Goal: Navigation & Orientation: Find specific page/section

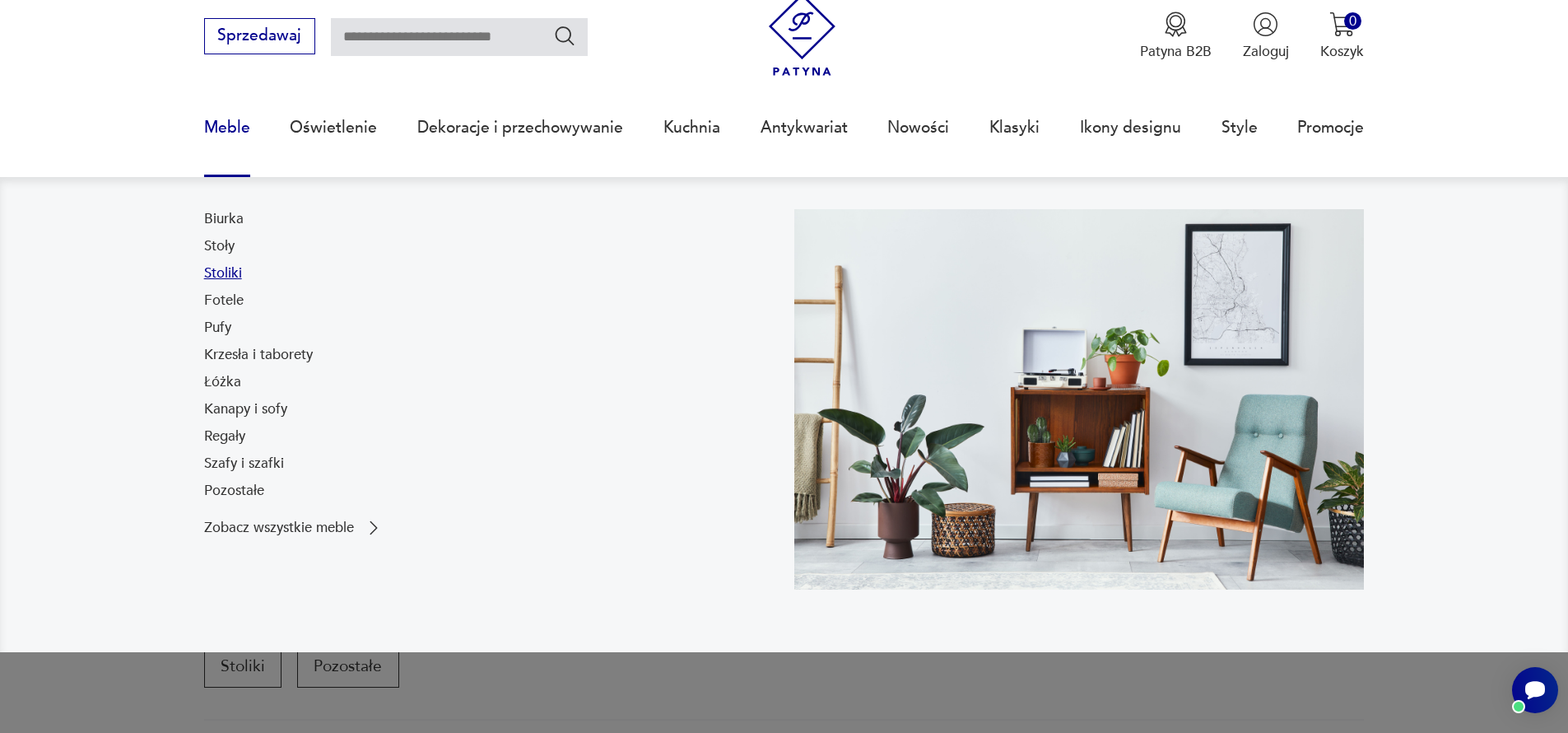
drag, startPoint x: 231, startPoint y: 276, endPoint x: 231, endPoint y: 266, distance: 10.0
click at [231, 276] on link "Stoliki" at bounding box center [223, 274] width 38 height 20
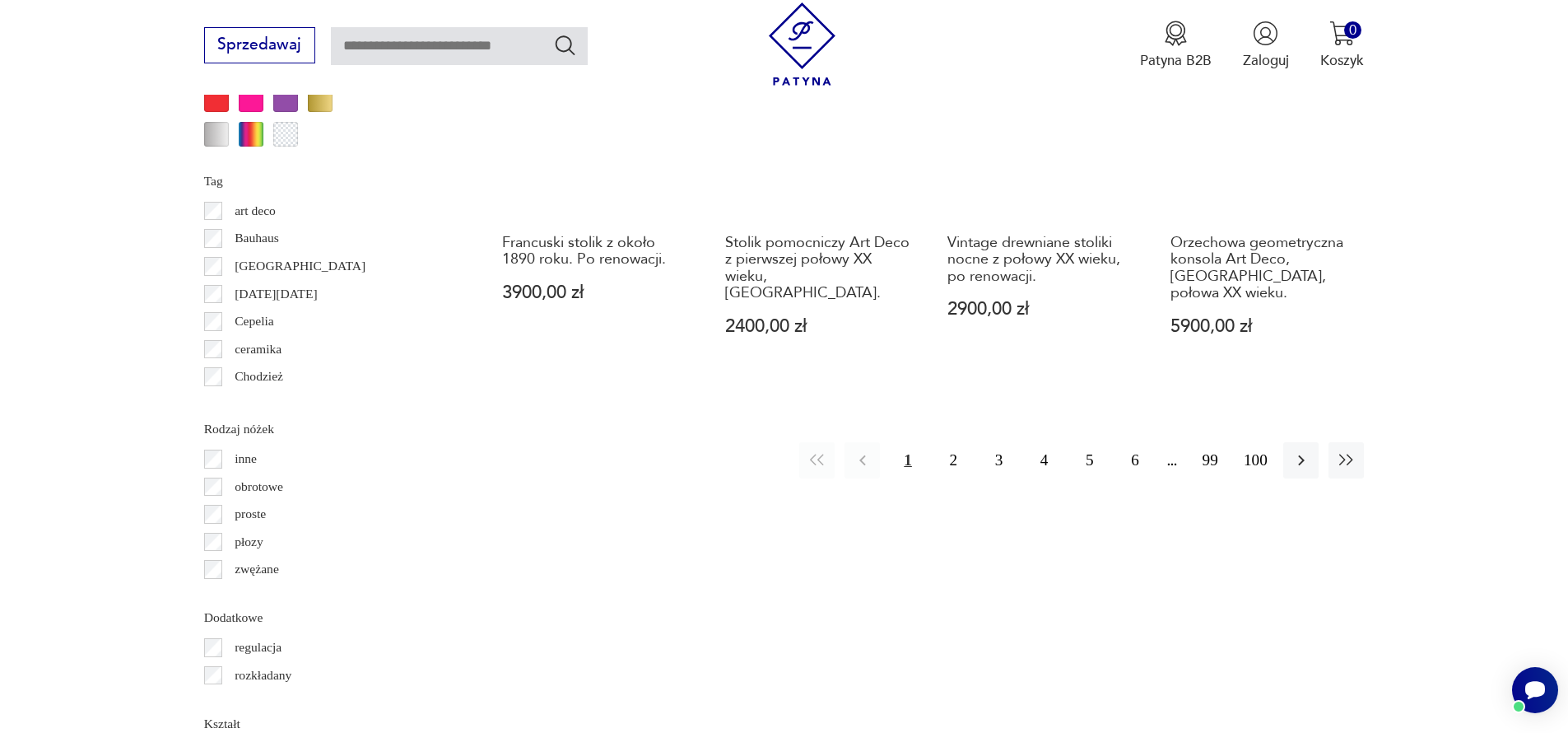
scroll to position [2058, 0]
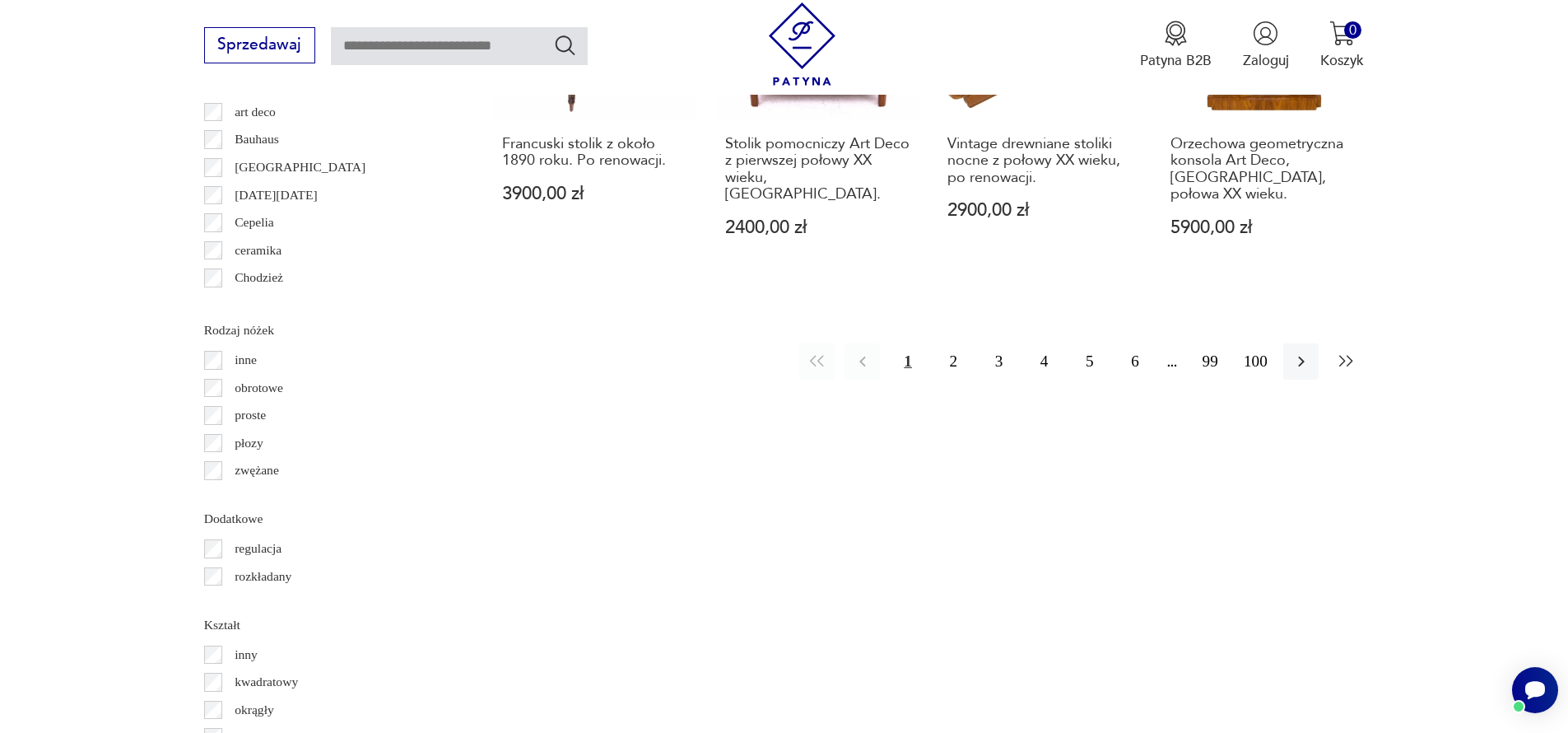
click at [1352, 352] on icon "button" at bounding box center [1347, 362] width 20 height 20
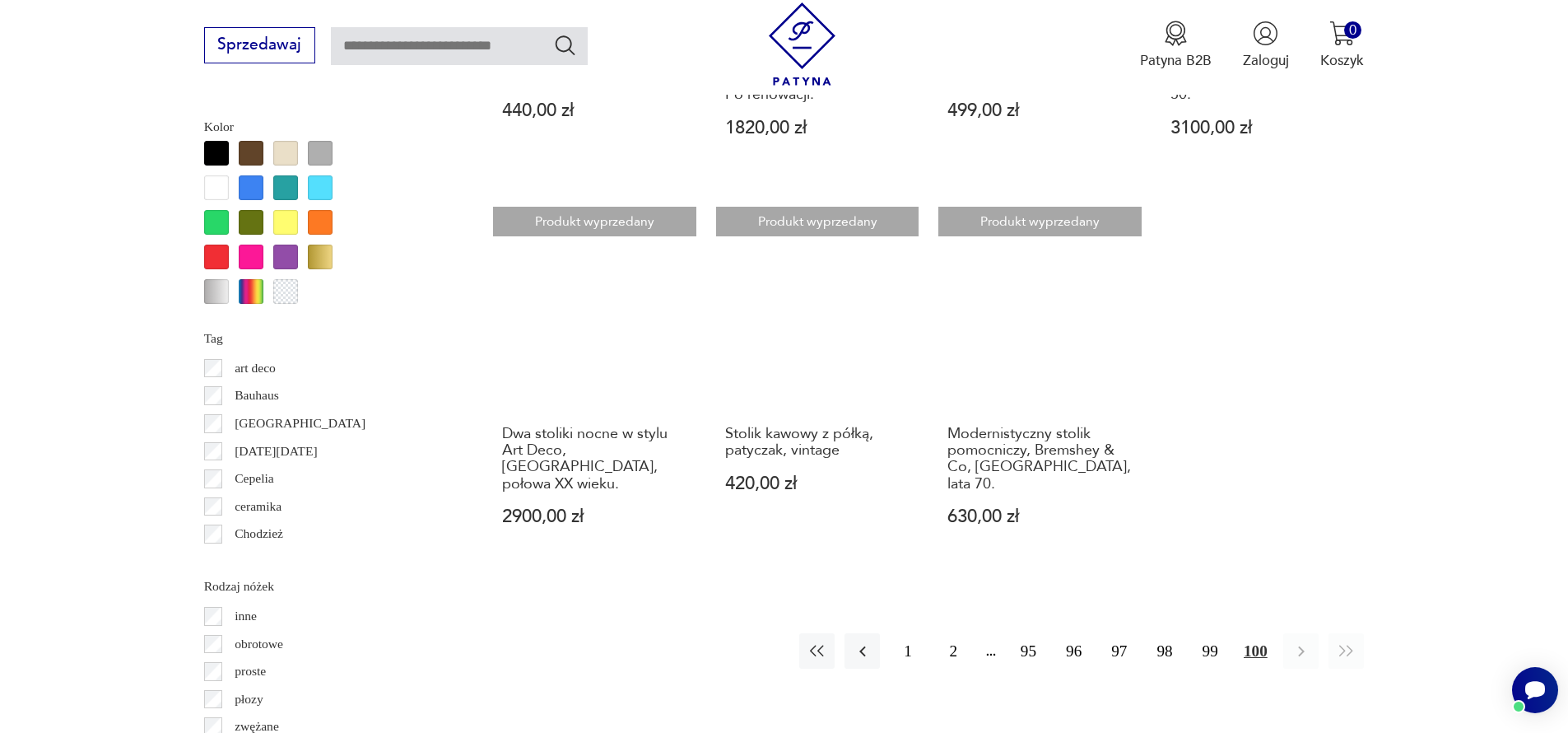
scroll to position [1804, 0]
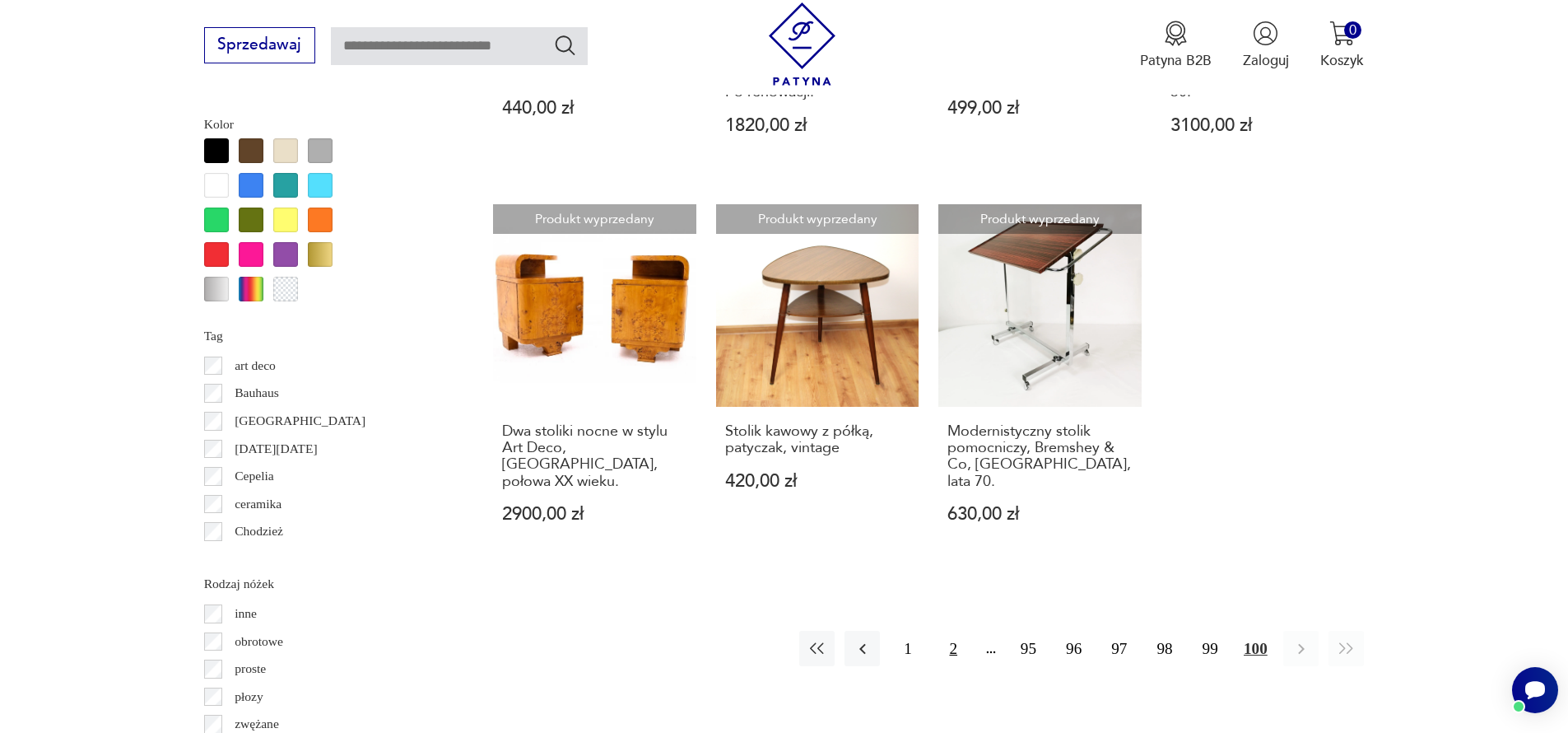
click at [949, 631] on button "2" at bounding box center [954, 648] width 36 height 36
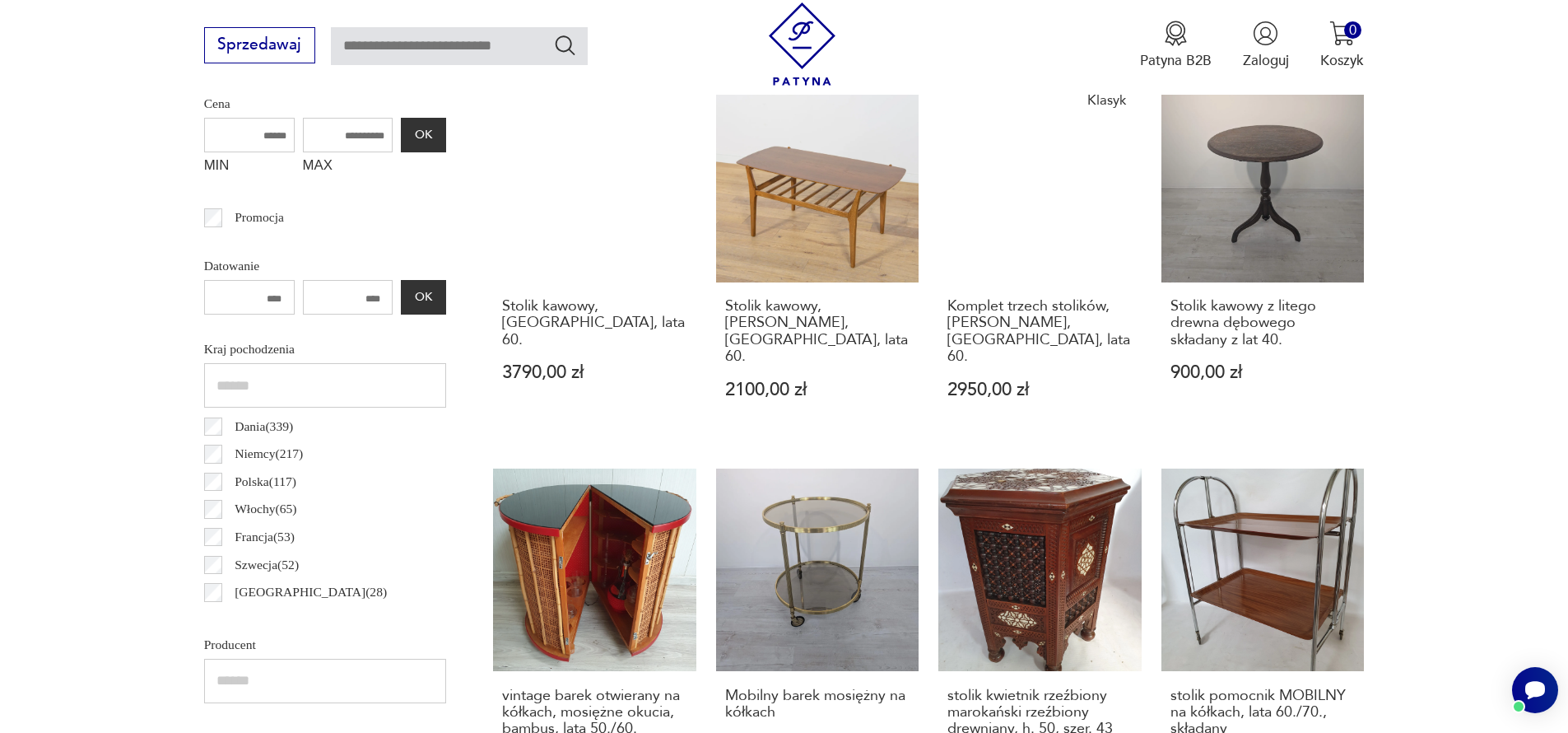
scroll to position [859, 0]
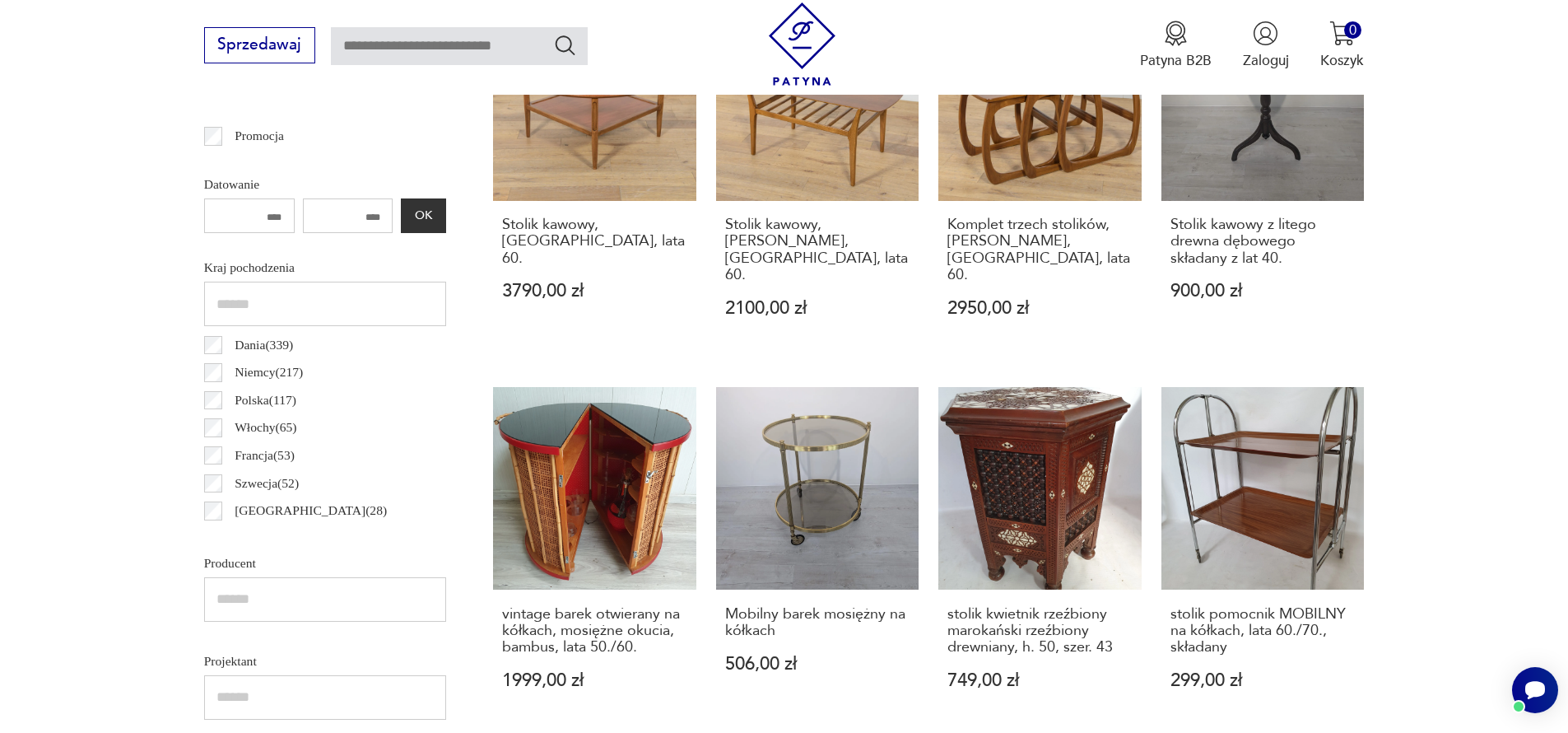
click at [245, 347] on p "Dania ( 339 )" at bounding box center [264, 345] width 59 height 22
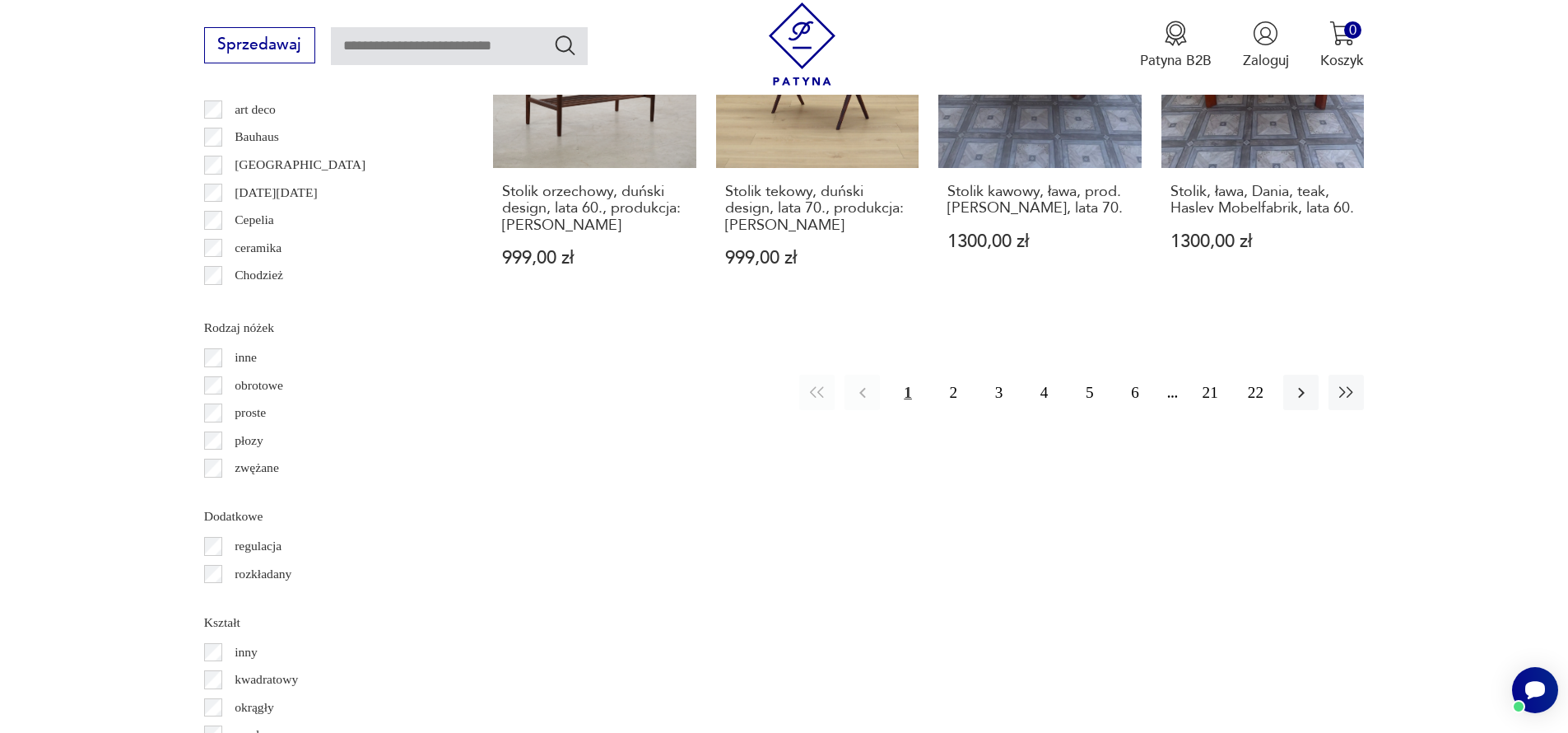
scroll to position [2052, 0]
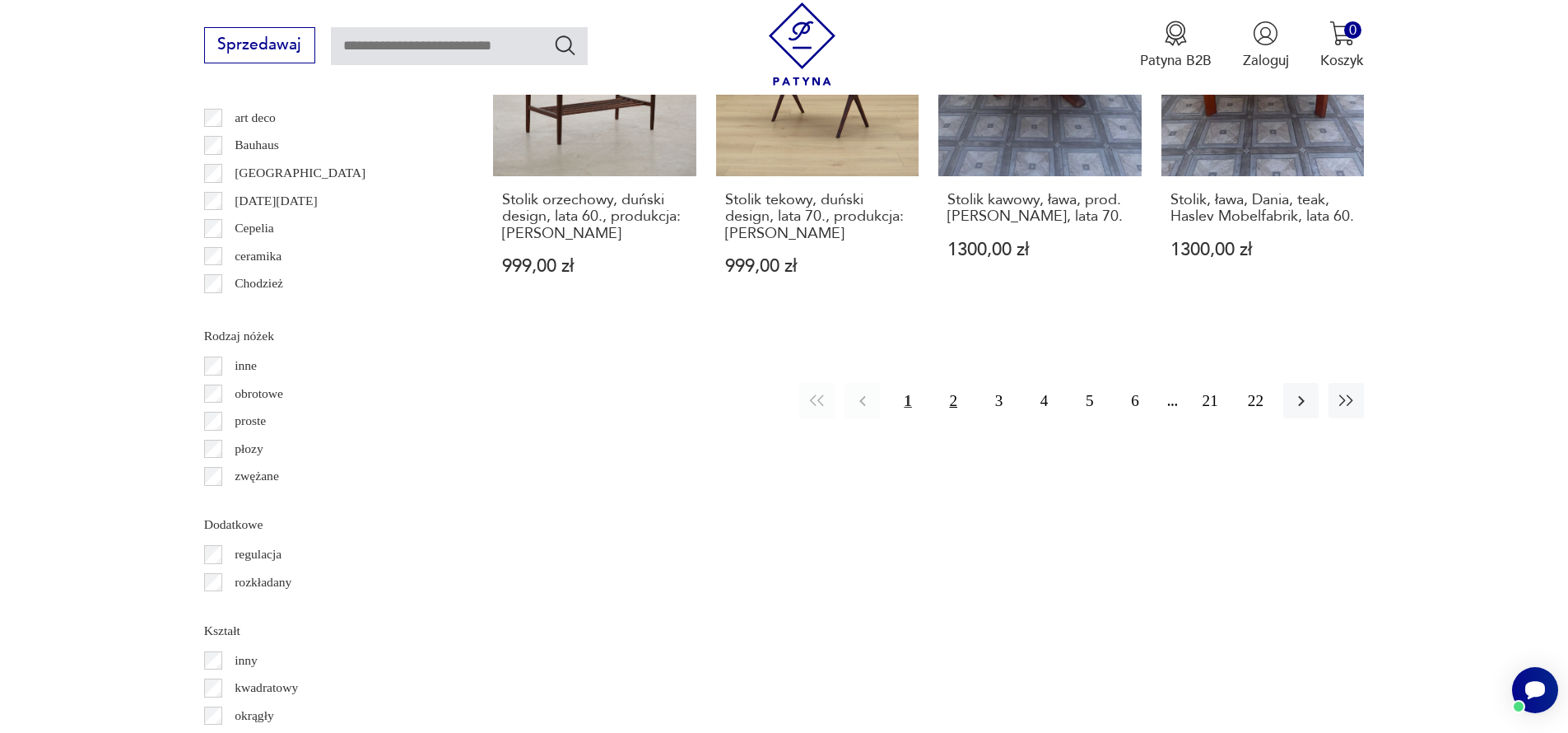
click at [962, 383] on button "2" at bounding box center [954, 400] width 36 height 36
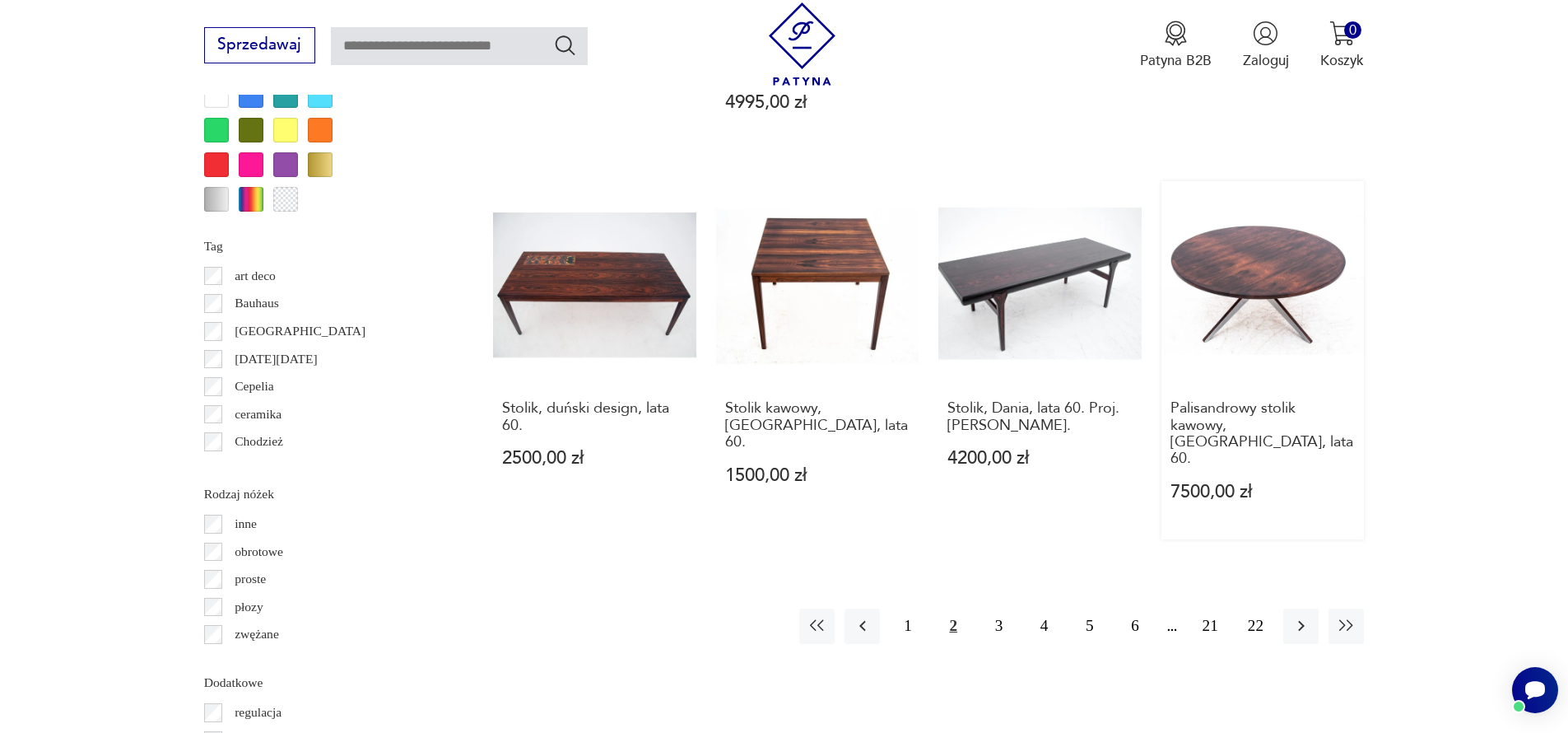
scroll to position [1903, 0]
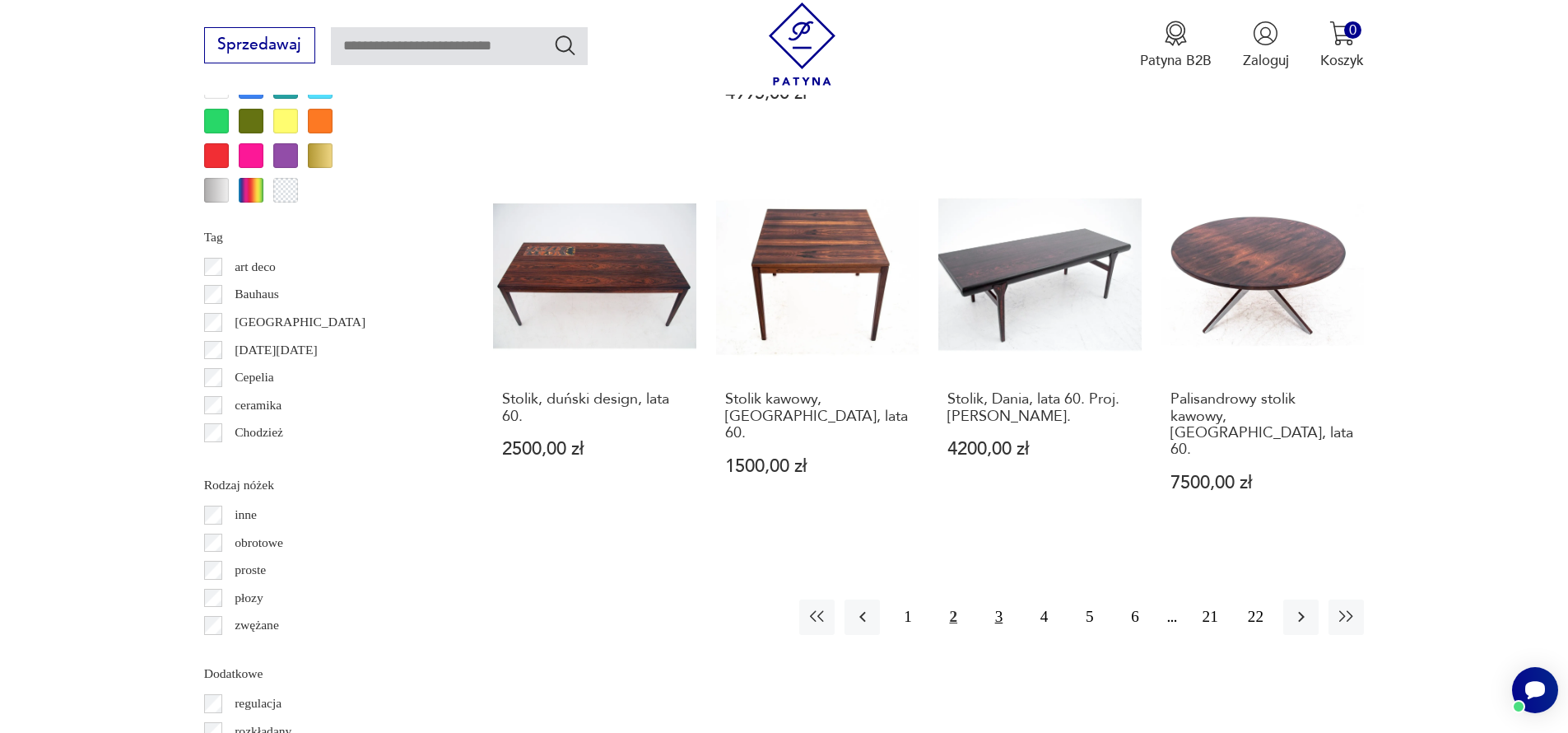
click at [996, 600] on button "3" at bounding box center [999, 617] width 36 height 36
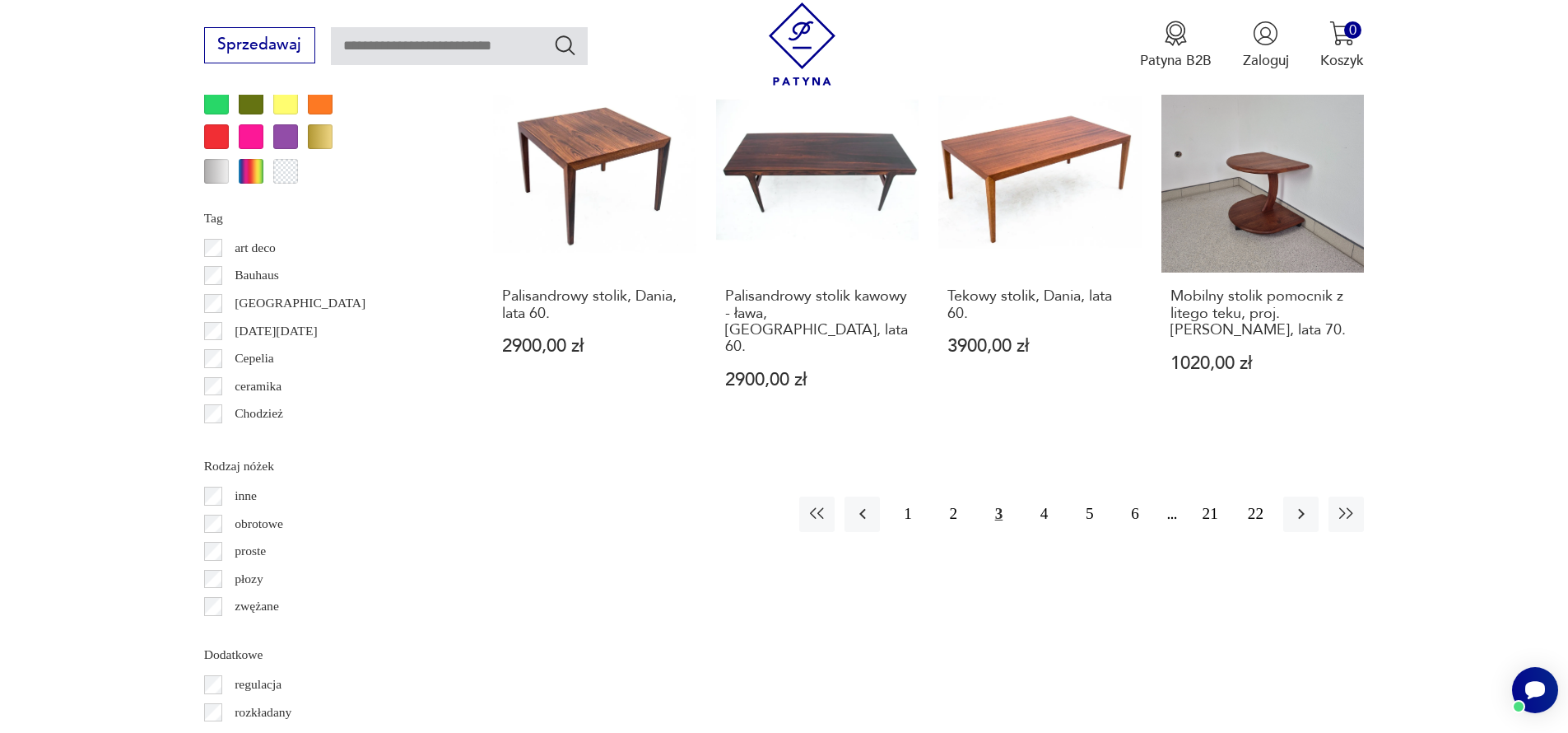
scroll to position [1944, 0]
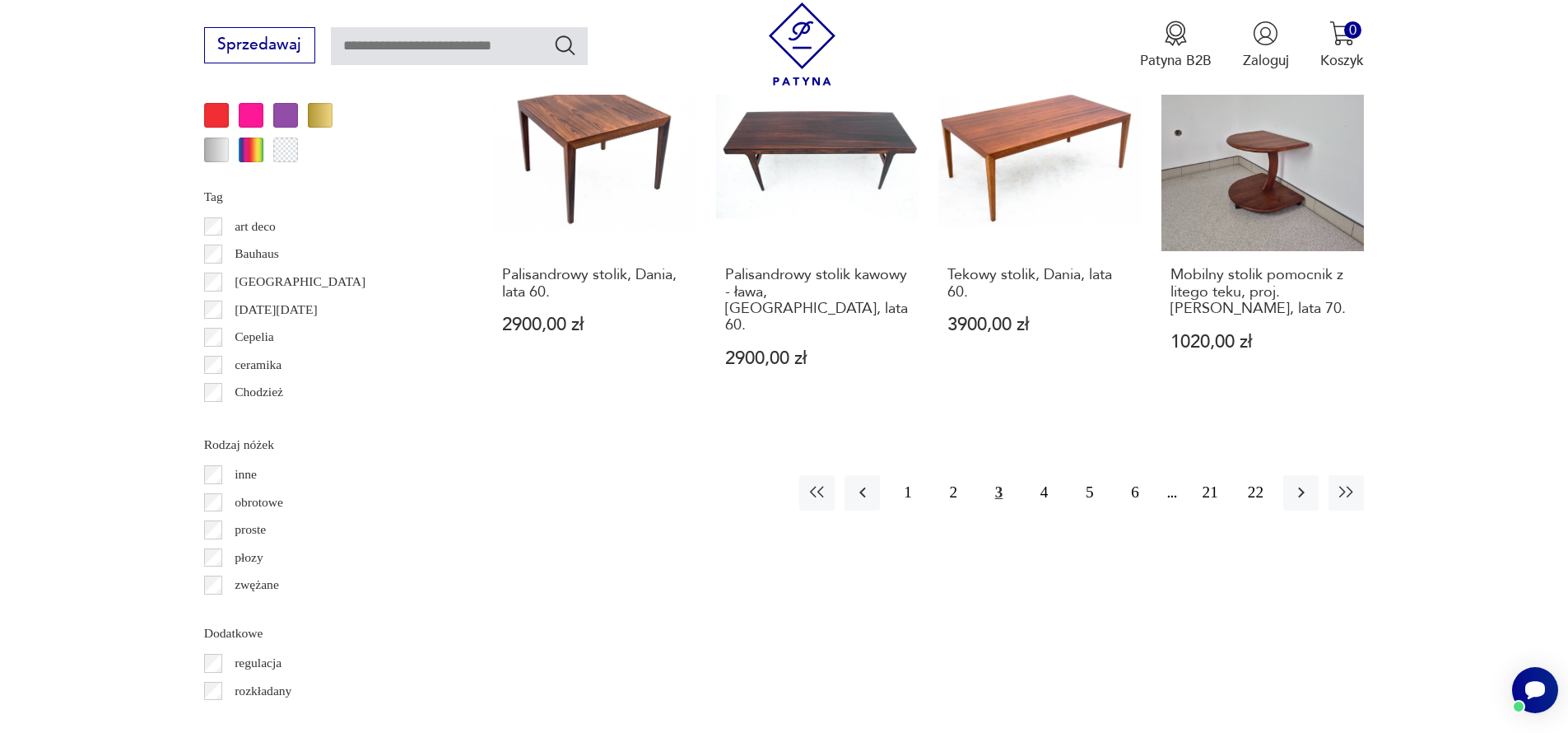
drag, startPoint x: 1044, startPoint y: 425, endPoint x: 1065, endPoint y: 421, distance: 21.4
click at [1043, 475] on button "4" at bounding box center [1044, 493] width 36 height 36
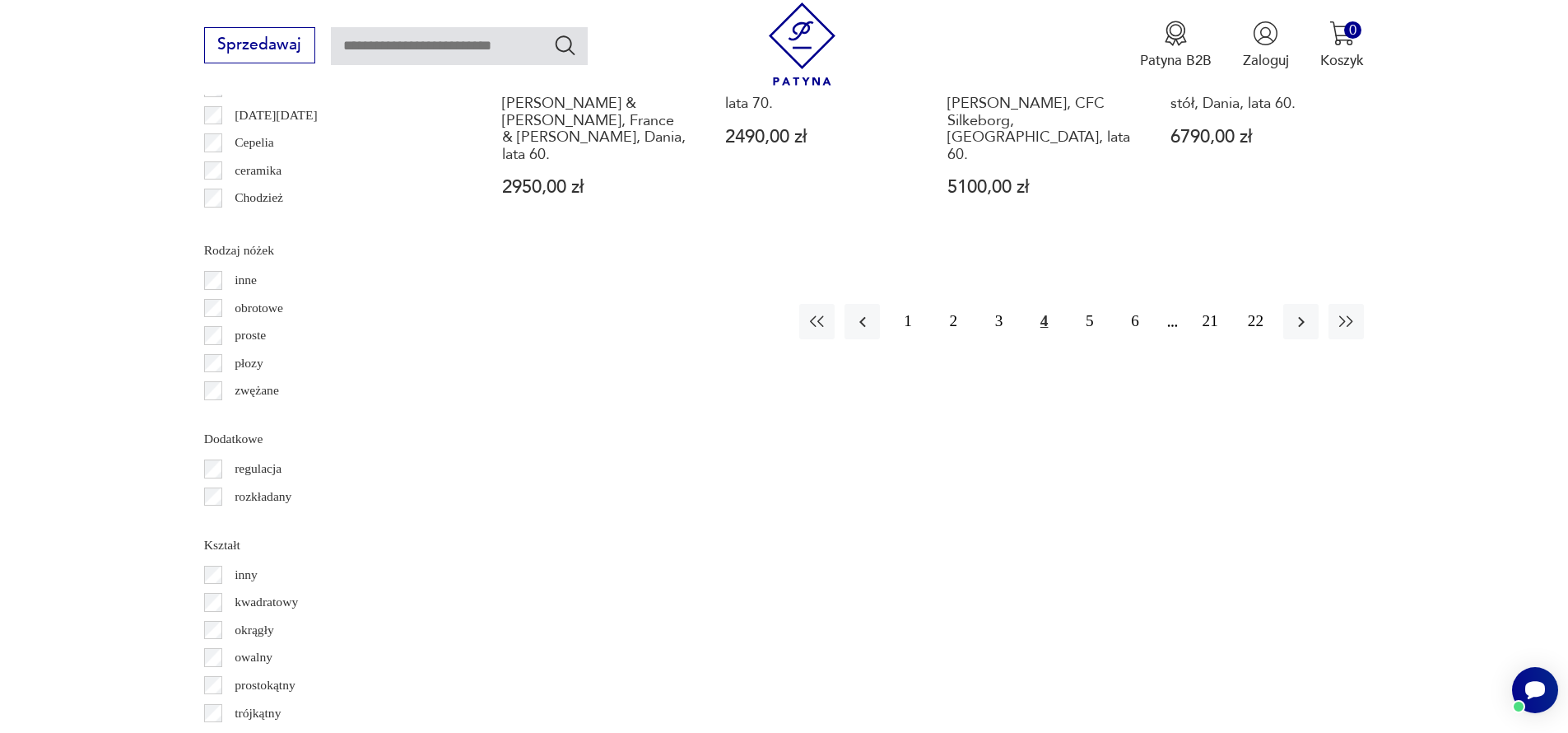
scroll to position [2135, 0]
drag, startPoint x: 1089, startPoint y: 291, endPoint x: 1099, endPoint y: 291, distance: 10.0
click at [1089, 307] on button "5" at bounding box center [1089, 324] width 36 height 36
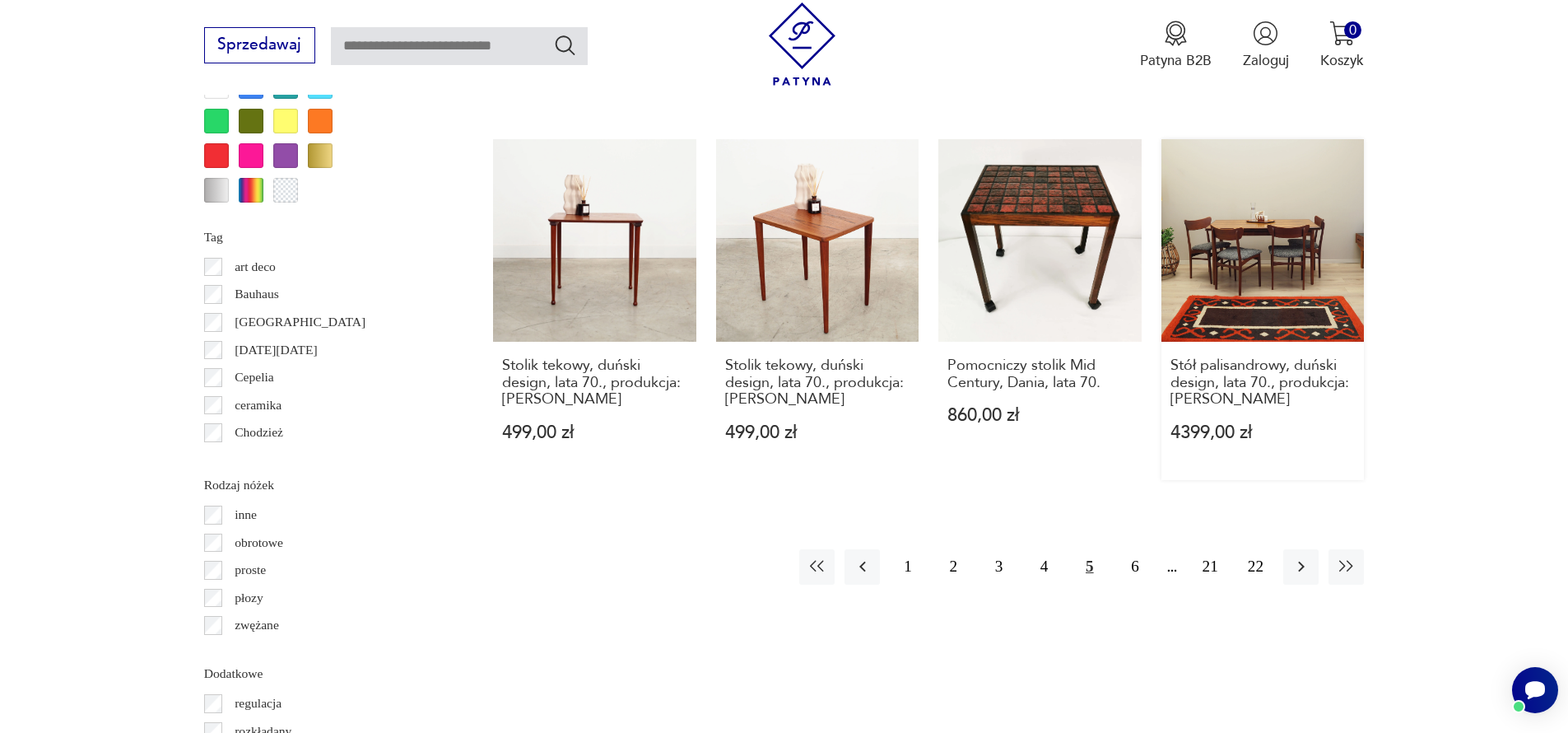
scroll to position [1905, 0]
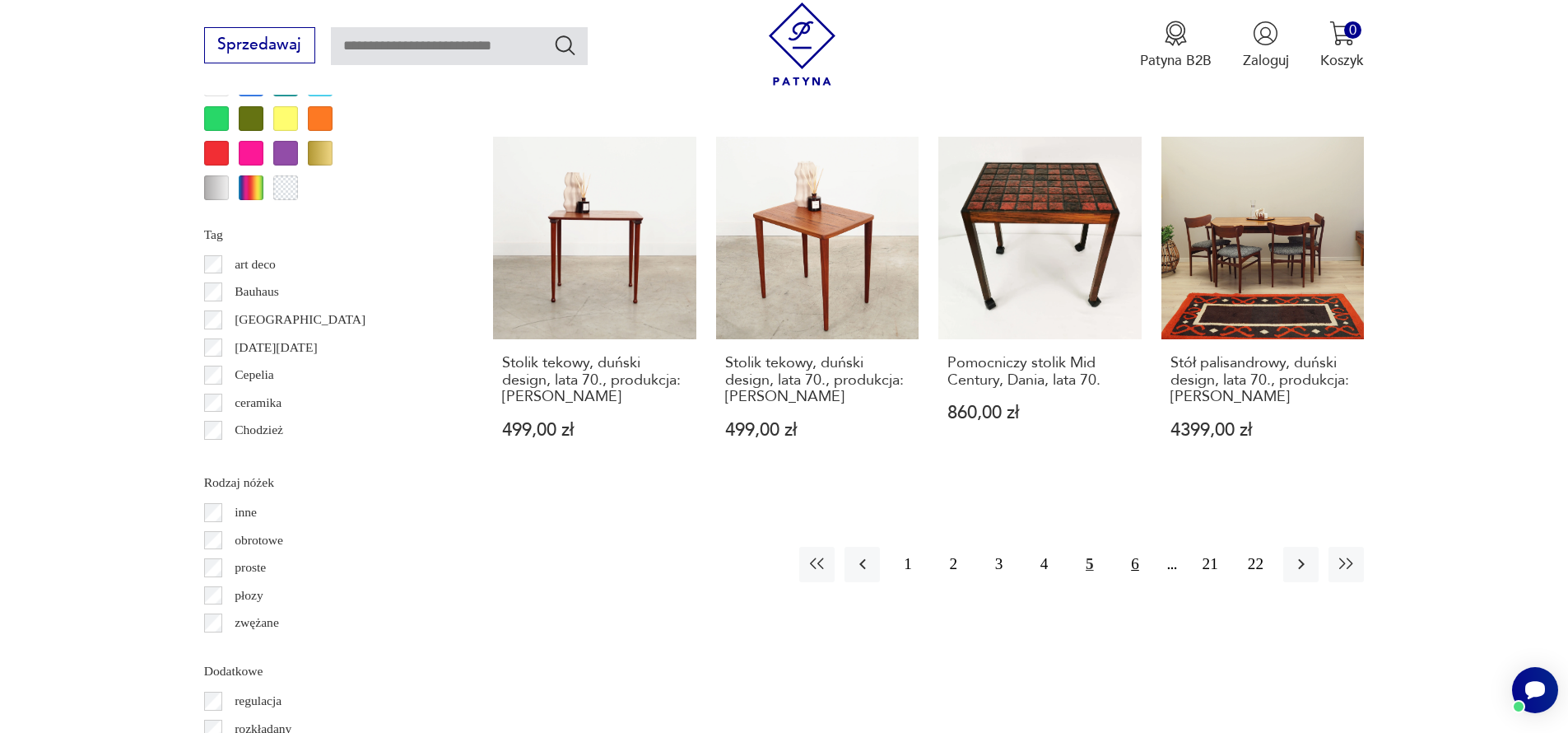
click at [1132, 547] on button "6" at bounding box center [1135, 565] width 36 height 36
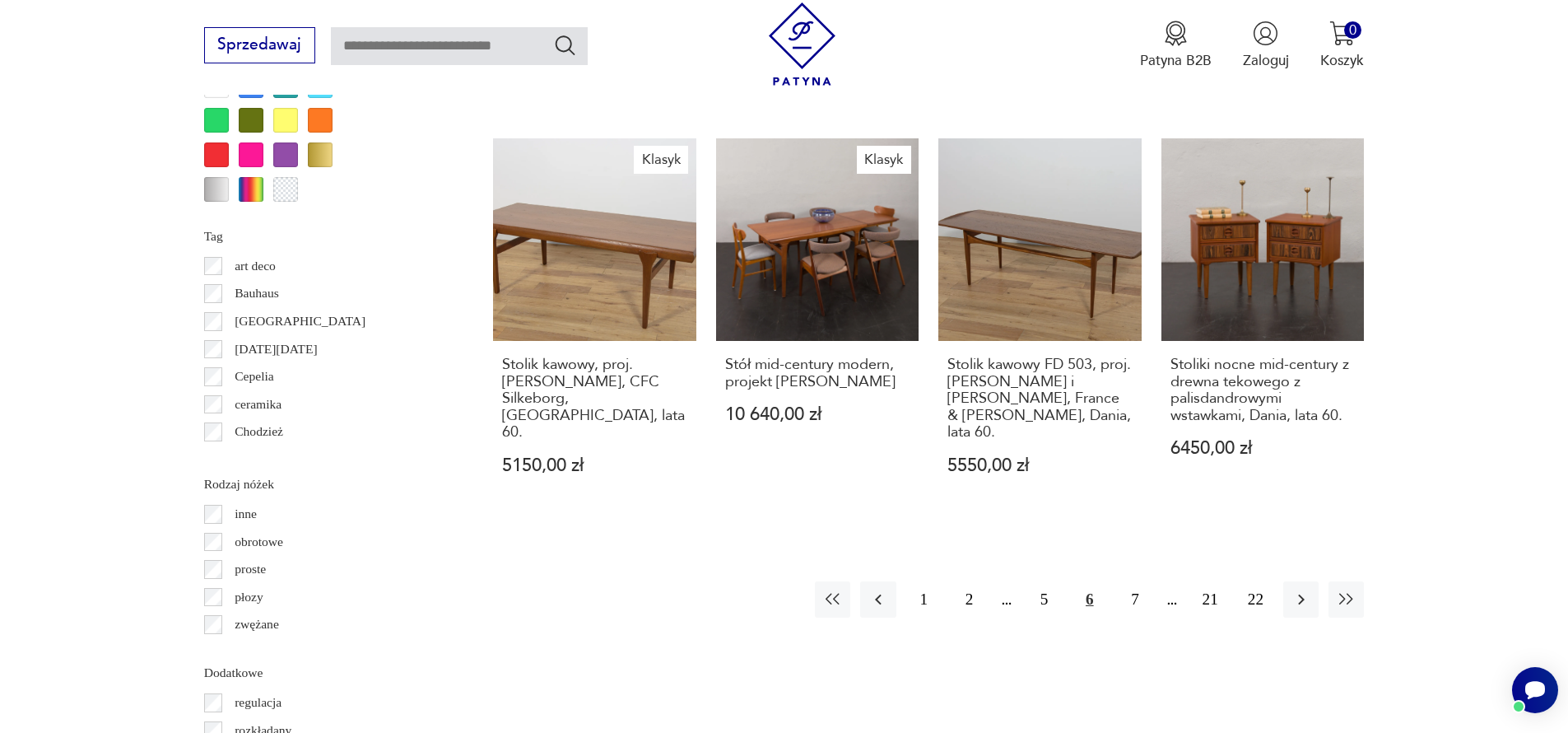
scroll to position [1915, 0]
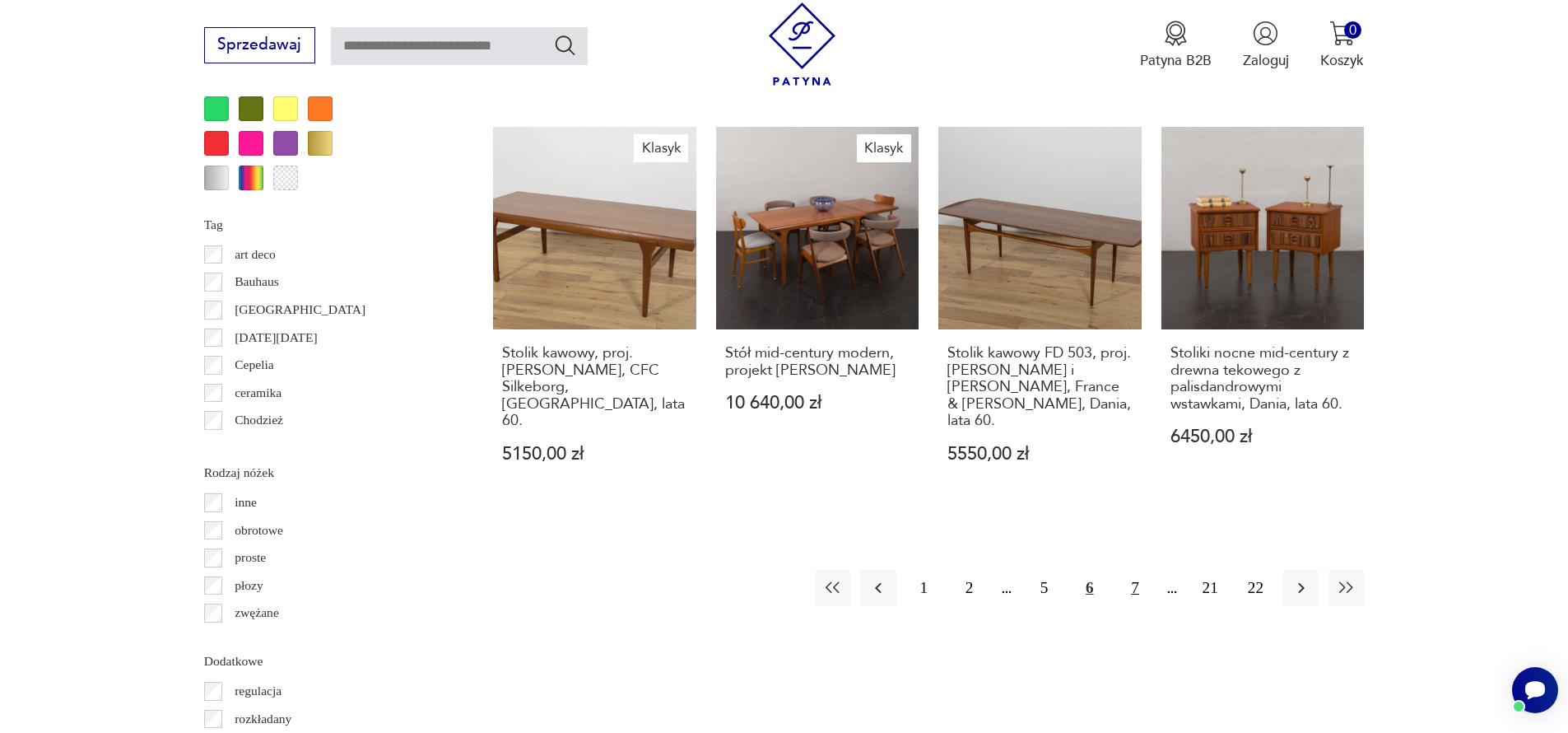
click at [1130, 570] on button "7" at bounding box center [1135, 587] width 36 height 36
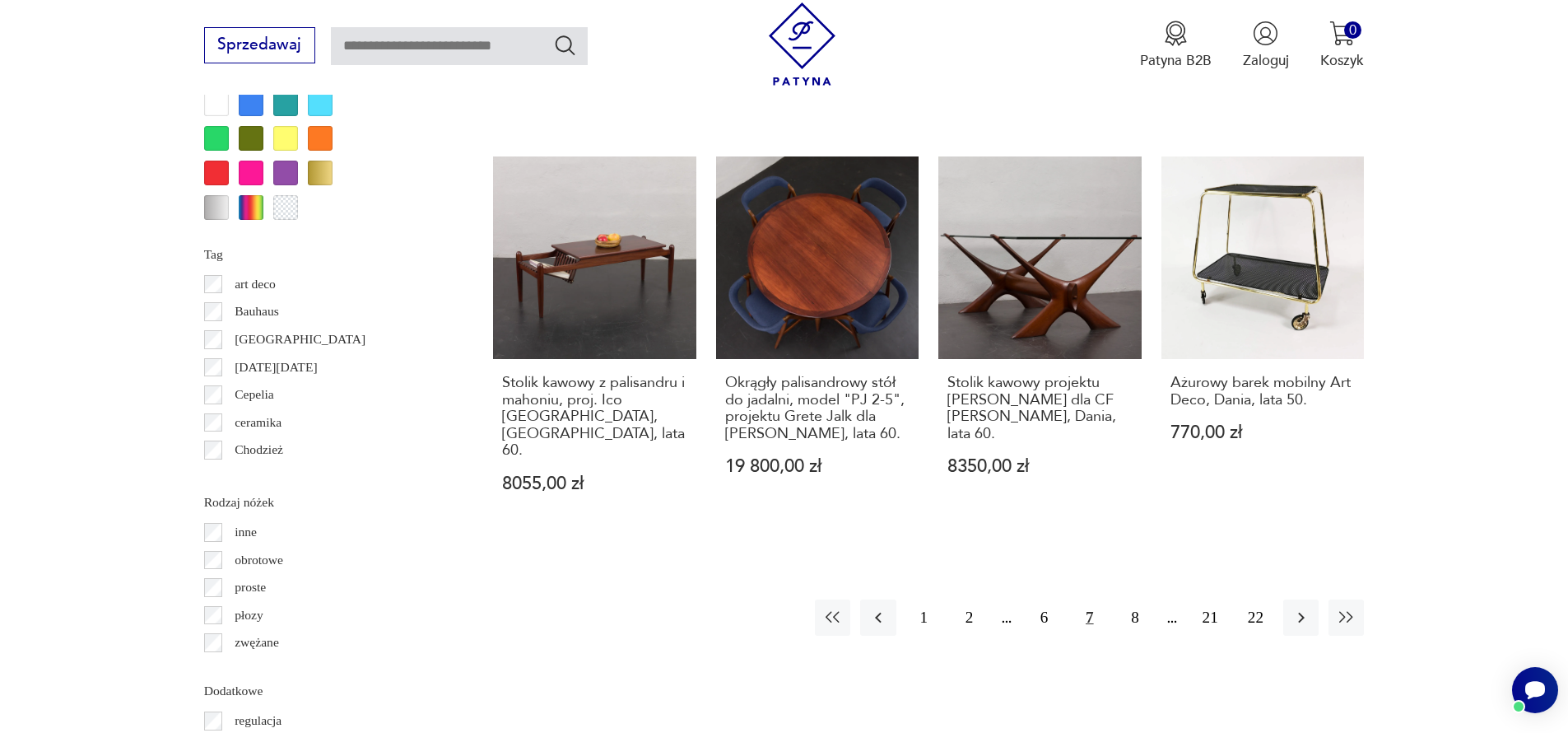
scroll to position [1895, 0]
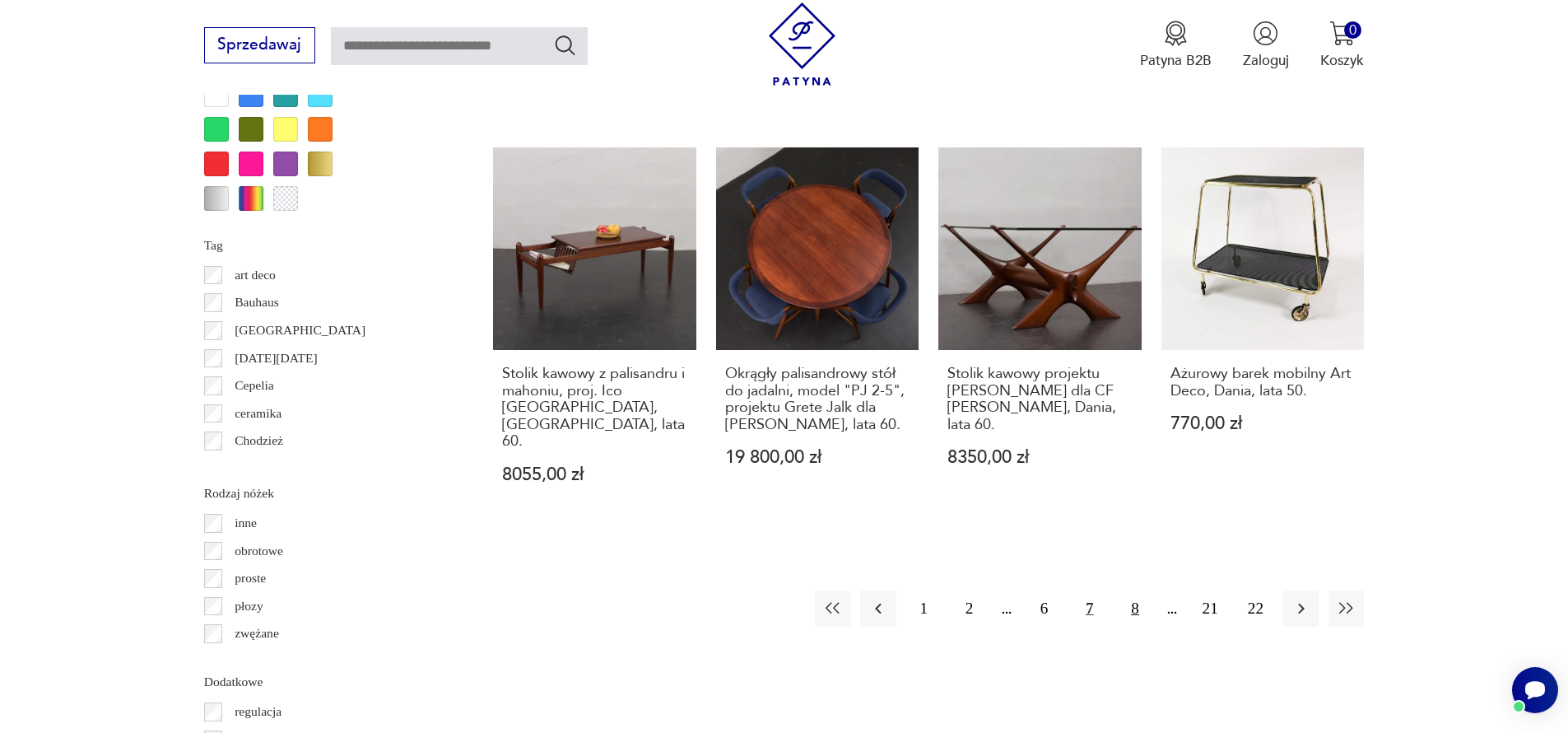
click at [1135, 590] on button "8" at bounding box center [1135, 608] width 36 height 36
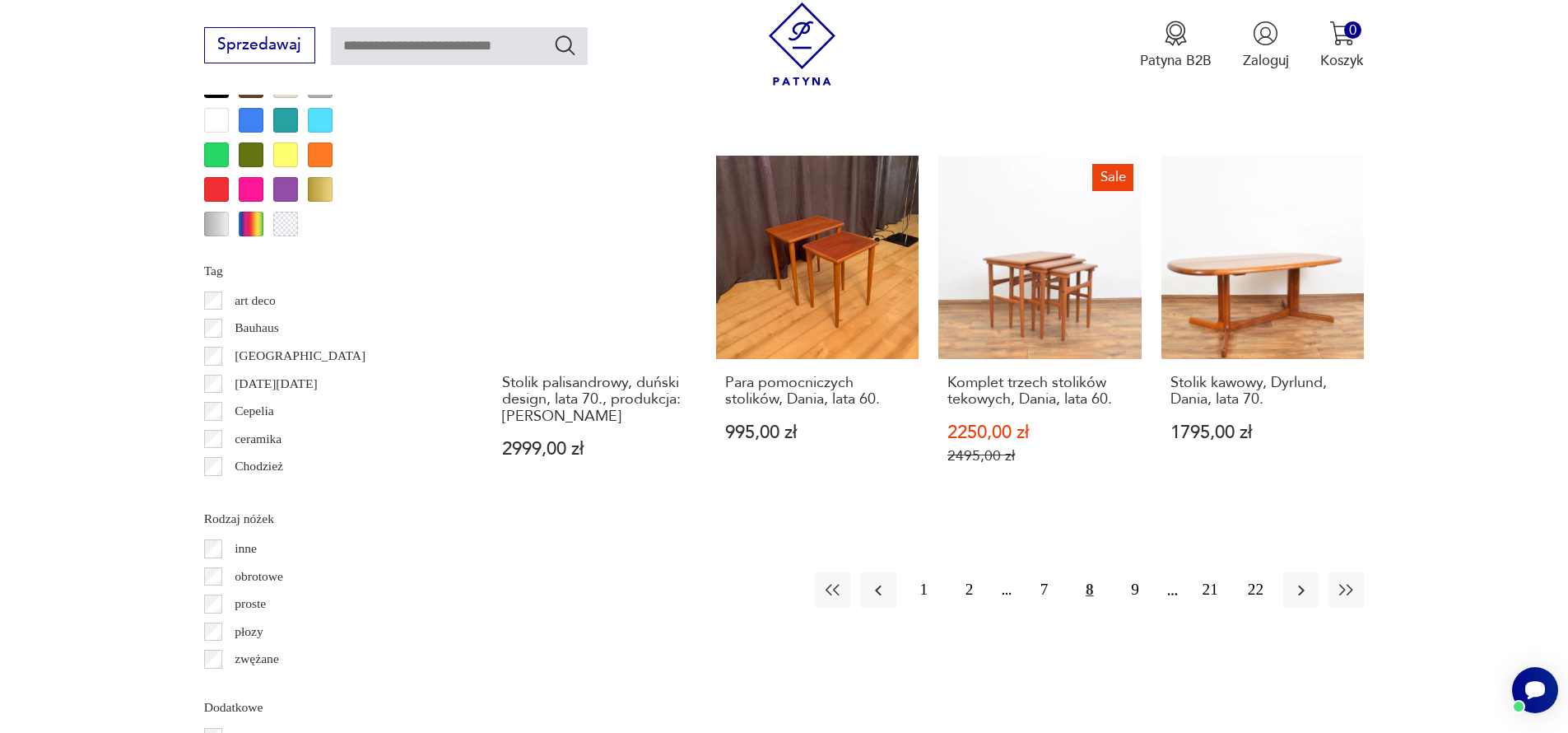
scroll to position [1871, 0]
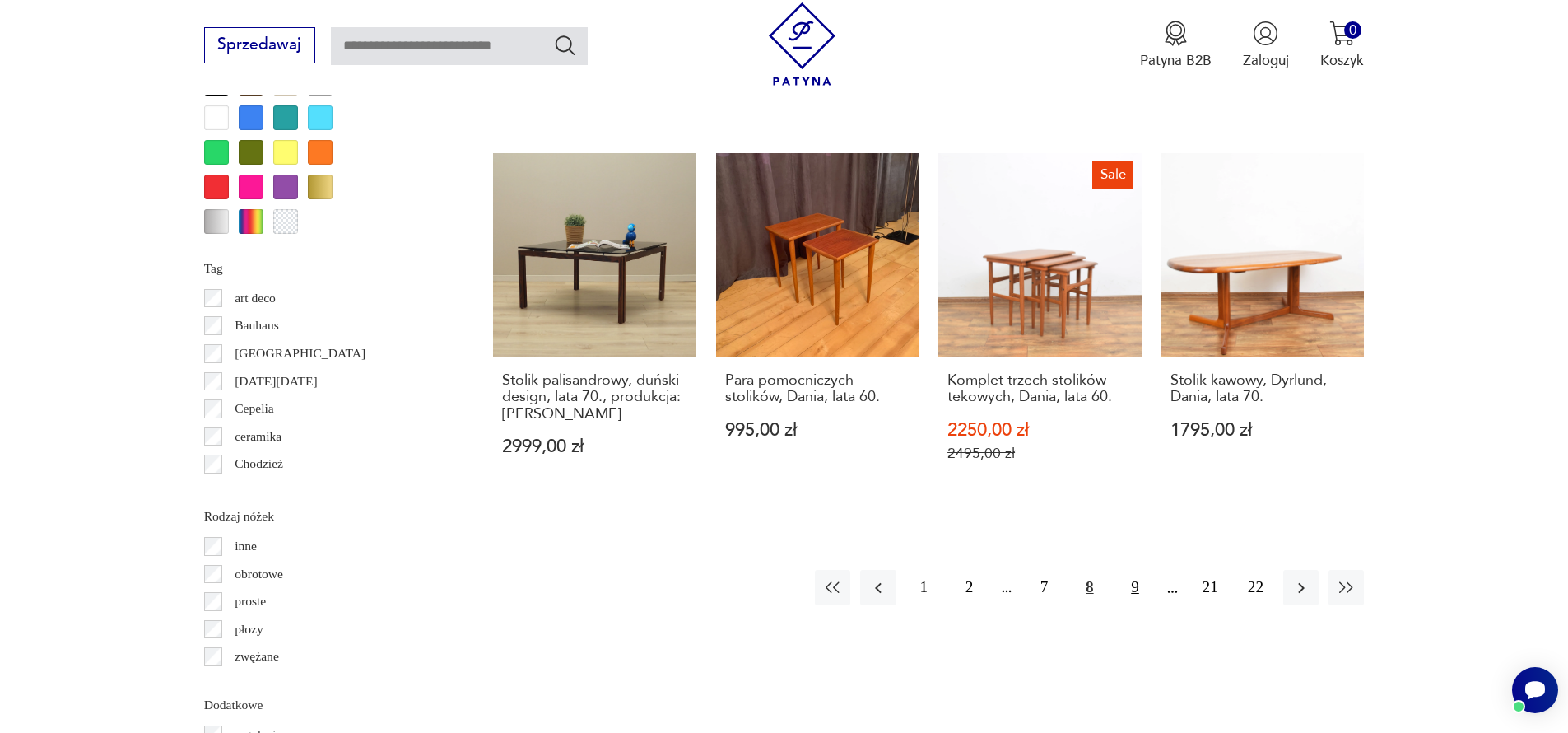
click at [1130, 588] on button "9" at bounding box center [1135, 587] width 36 height 36
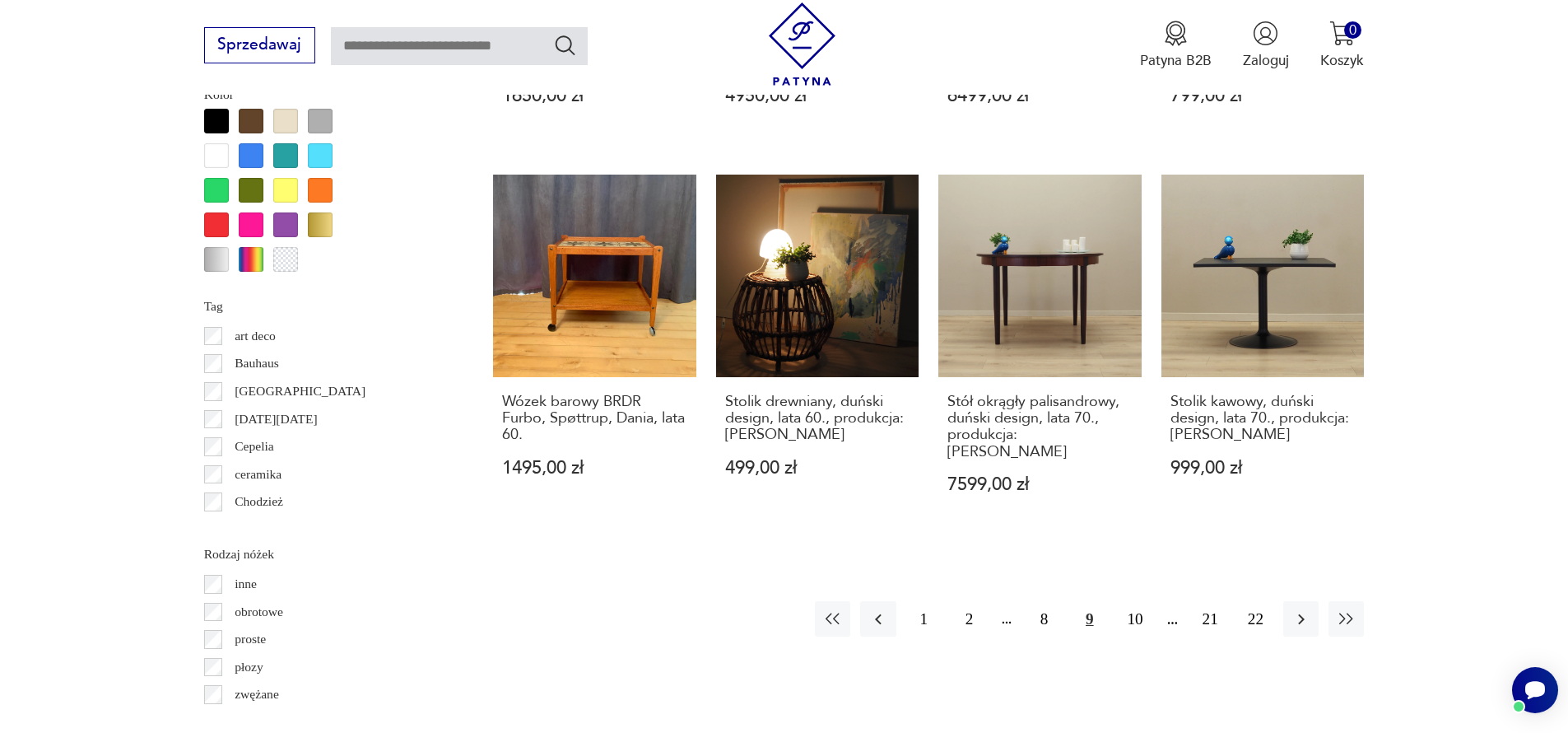
scroll to position [1838, 0]
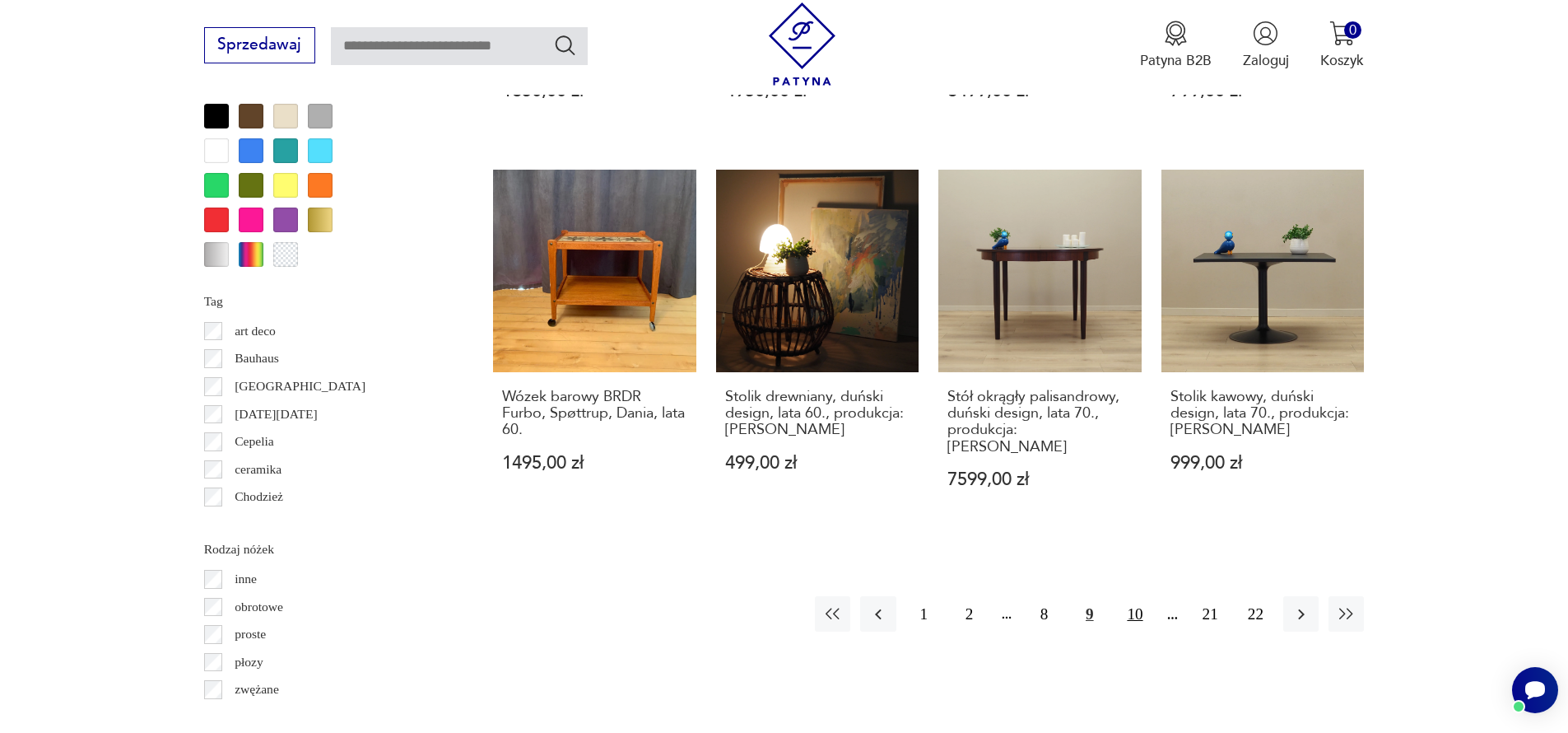
click at [1131, 596] on button "10" at bounding box center [1135, 614] width 36 height 36
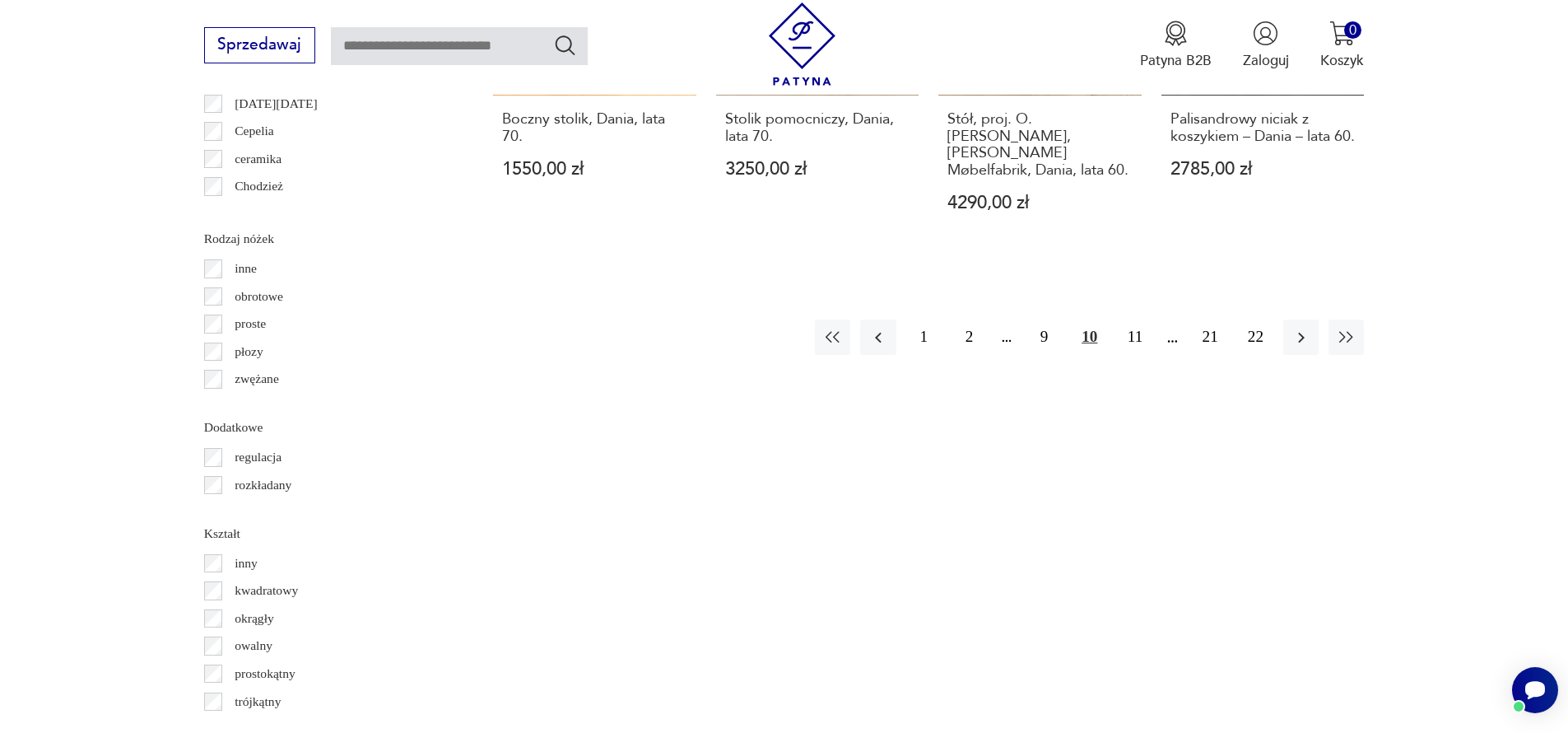
scroll to position [2144, 0]
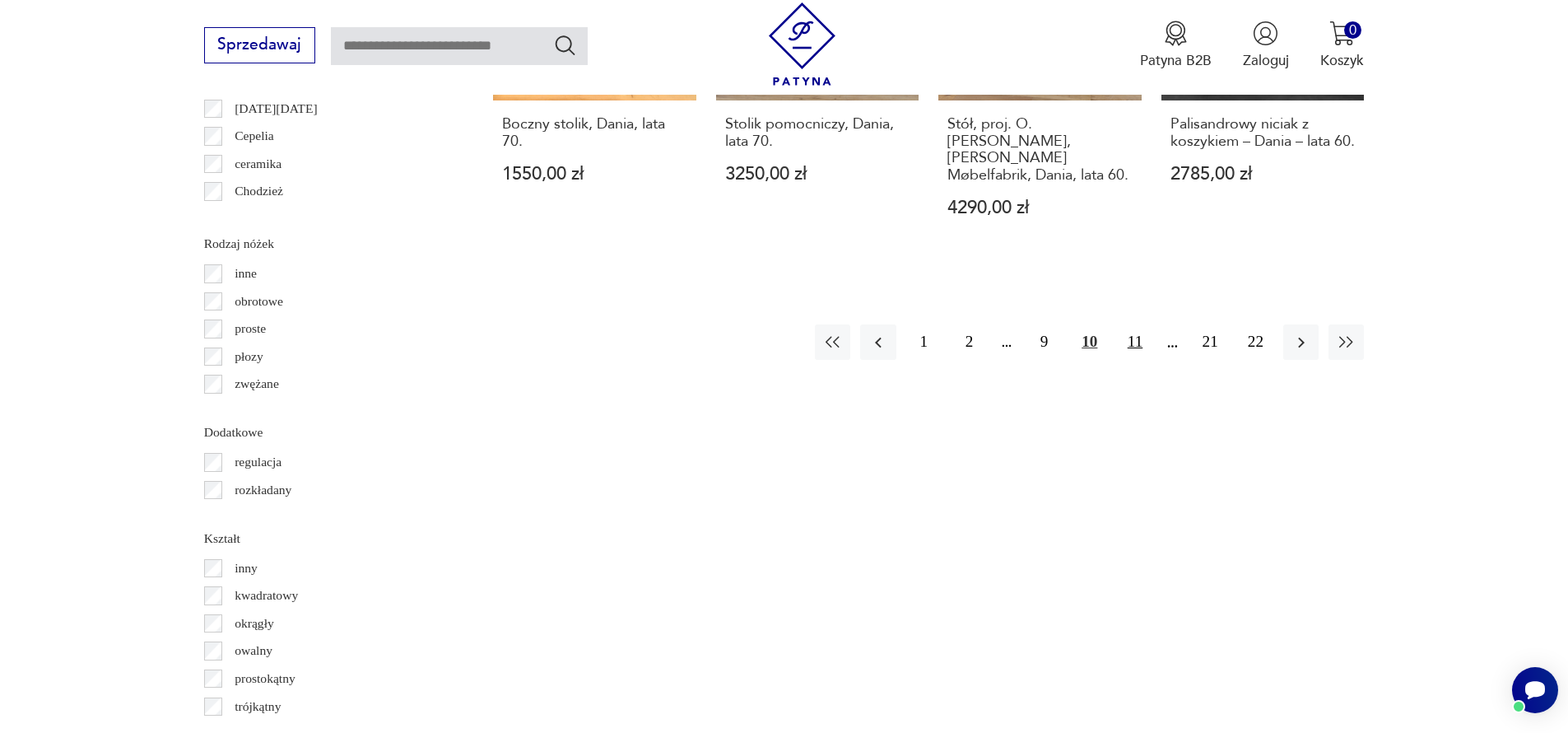
click at [1128, 324] on button "11" at bounding box center [1135, 342] width 36 height 36
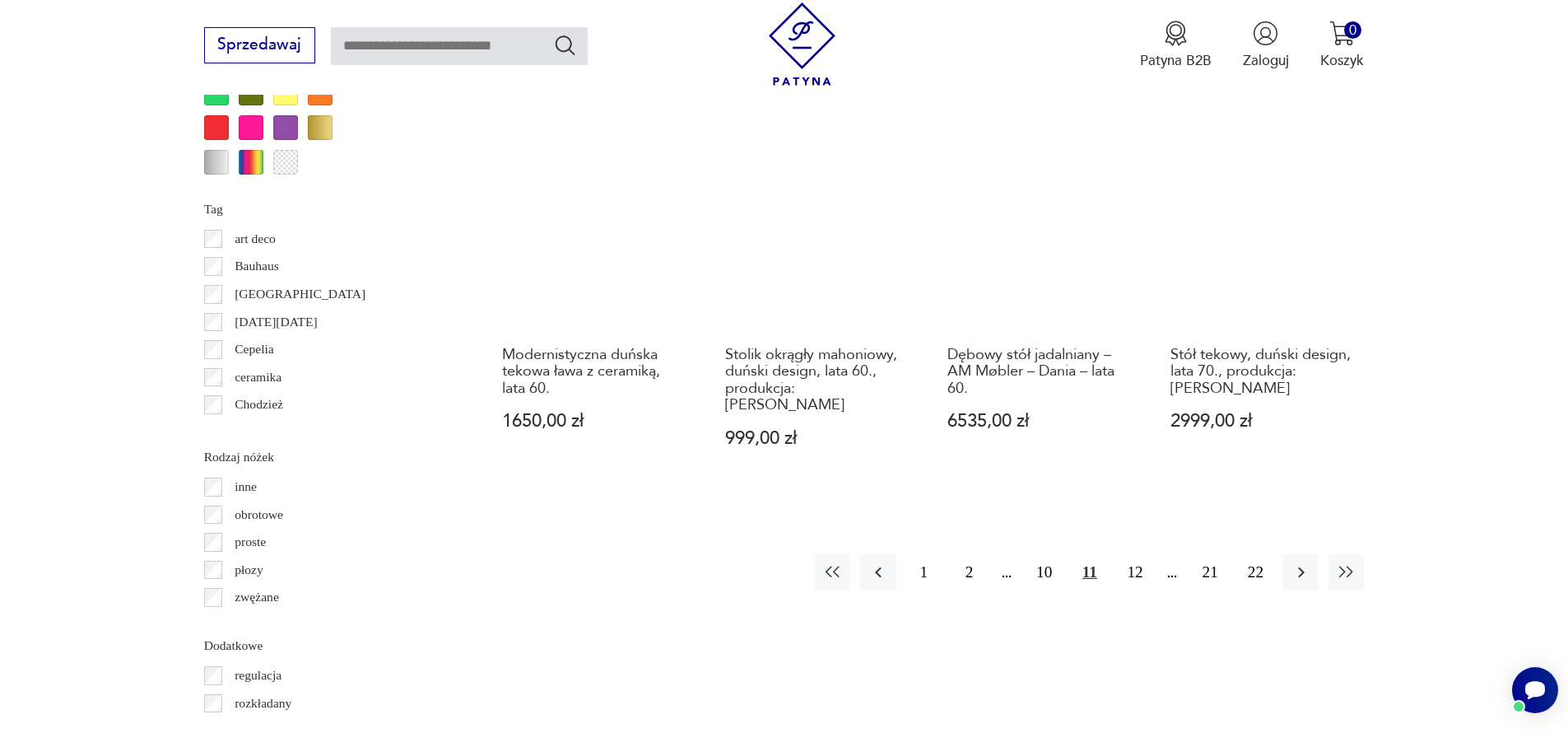
scroll to position [1992, 0]
